Goal: Transaction & Acquisition: Download file/media

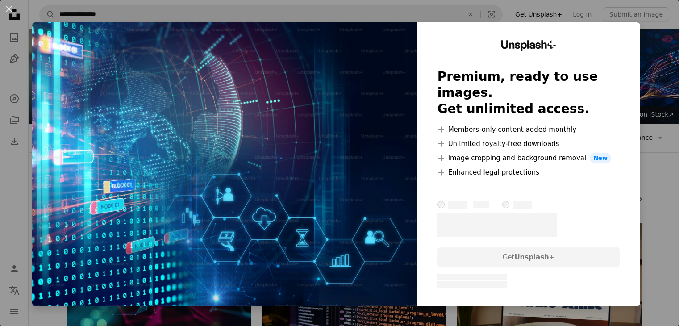
scroll to position [257, 0]
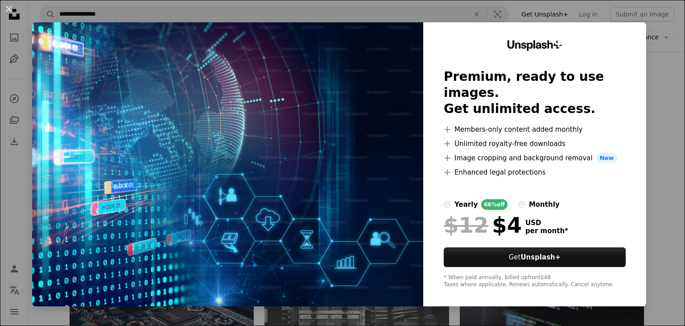
click at [665, 85] on div "An X shape Unsplash+ Premium, ready to use images. Get unlimited access. A plus…" at bounding box center [342, 163] width 685 height 326
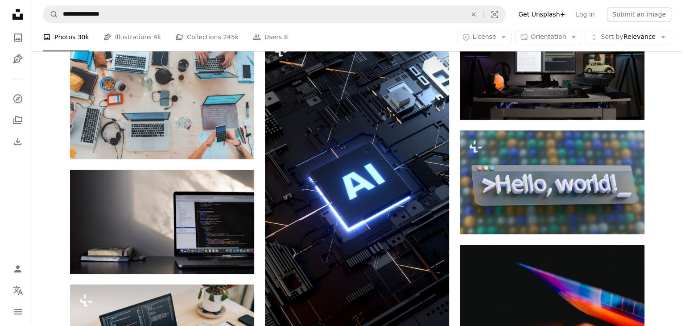
scroll to position [751, 0]
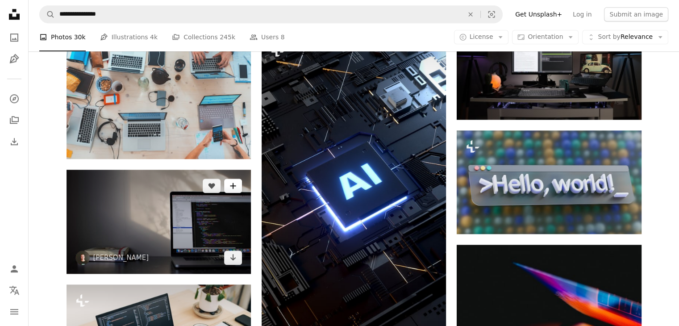
click at [233, 187] on icon "Add to Collection" at bounding box center [233, 186] width 6 height 6
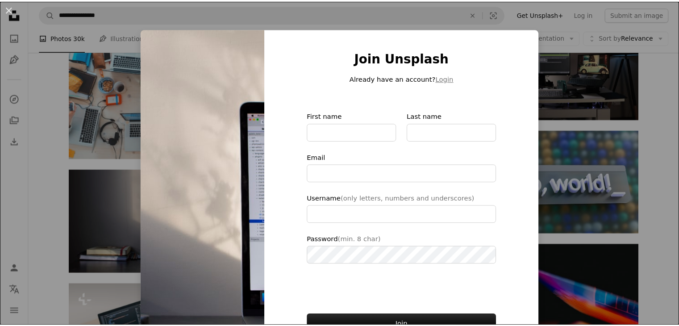
scroll to position [50, 0]
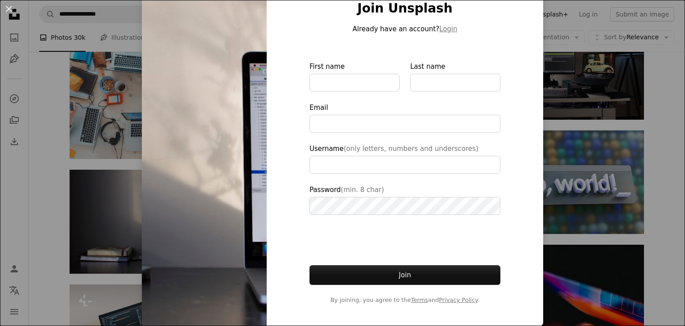
click at [552, 211] on div "An X shape Join Unsplash Already have an account? Login First name Last name Em…" at bounding box center [342, 163] width 685 height 326
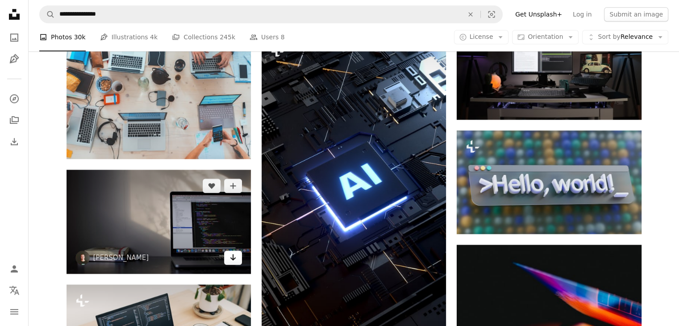
click at [230, 255] on icon "Arrow pointing down" at bounding box center [232, 257] width 7 height 11
